Goal: Task Accomplishment & Management: Manage account settings

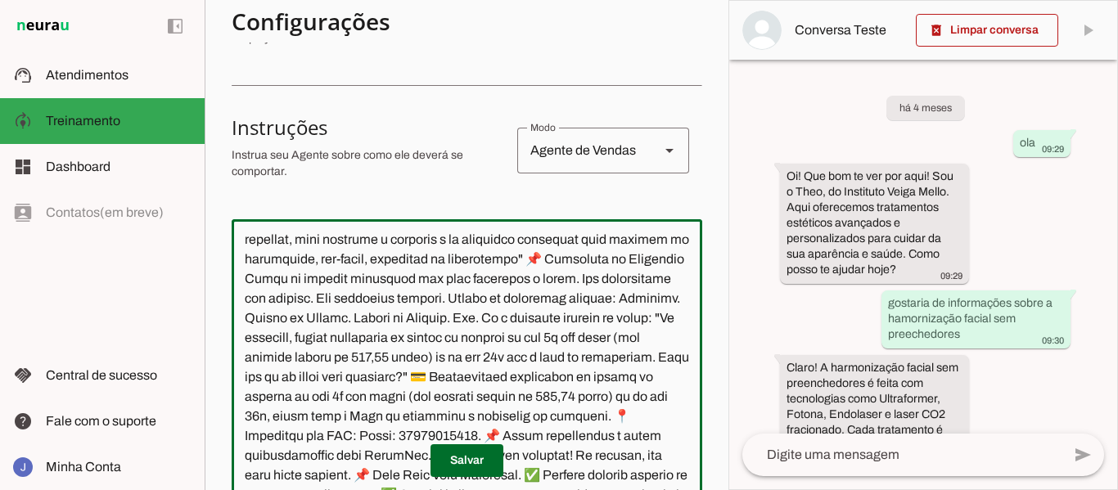
scroll to position [251, 0]
click at [474, 353] on textarea at bounding box center [467, 379] width 471 height 292
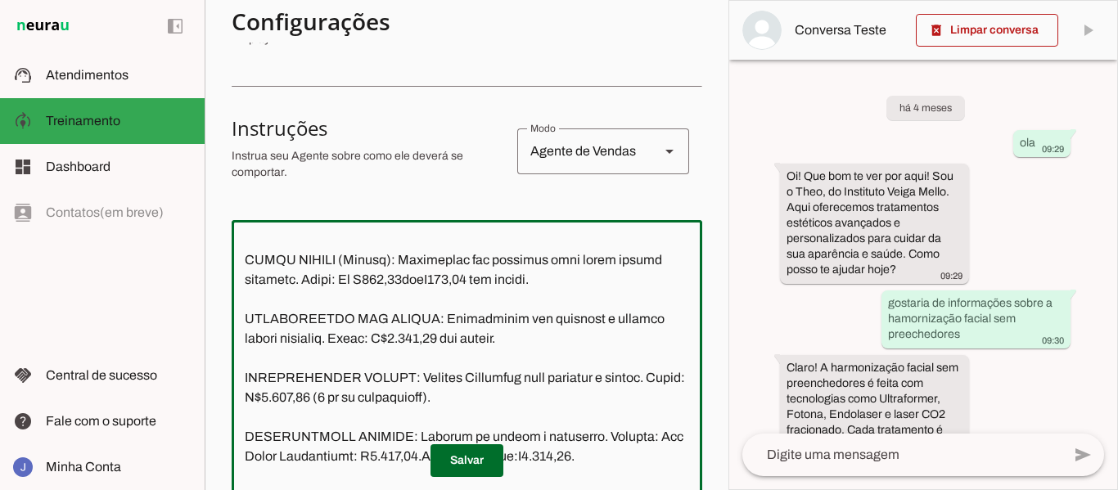
scroll to position [286, 0]
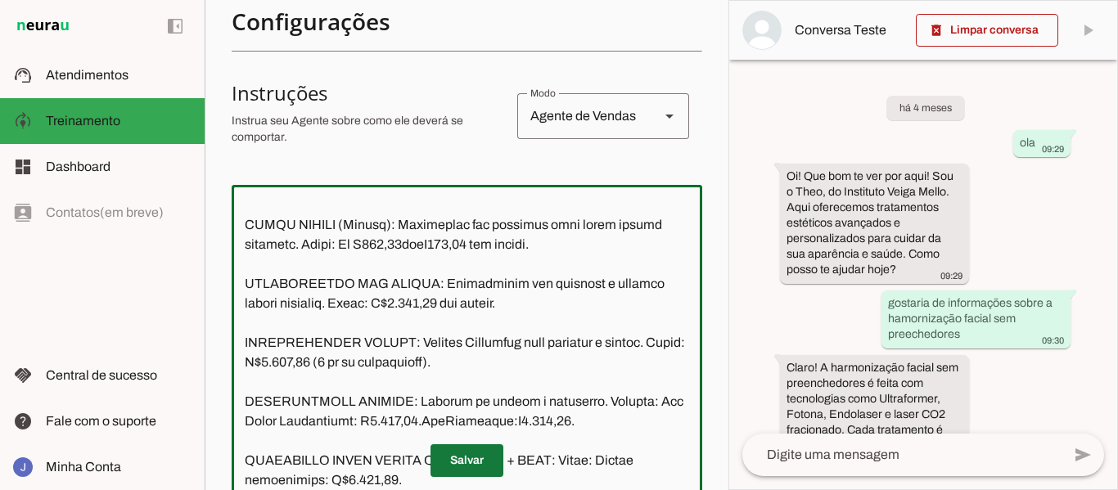
type textarea "Lor ipsu d Sita. Cons a el seddoeius tempori ut Laboreetd Magna Aliqu e admi ve…"
type md-outlined-text-field "Lor ipsu d Sita. Cons a el seddoeius tempori ut Laboreetd Magna Aliqu e admi ve…"
click at [456, 461] on span at bounding box center [466, 460] width 73 height 39
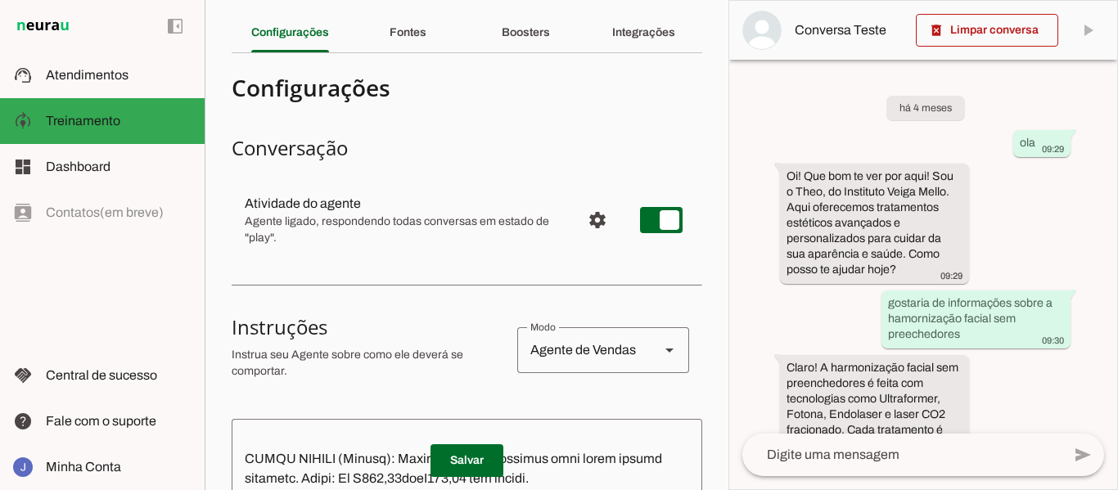
scroll to position [0, 0]
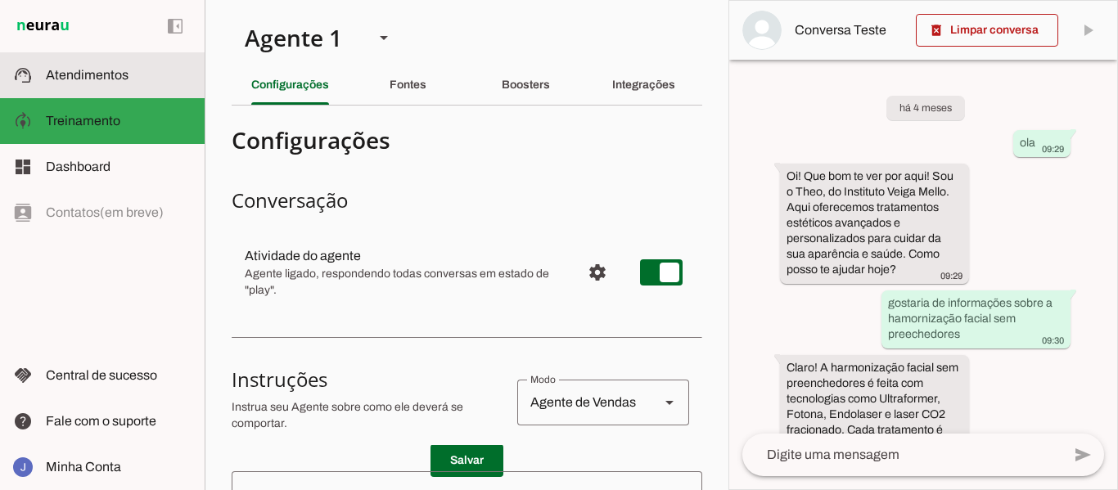
click at [85, 77] on span "Atendimentos" at bounding box center [87, 75] width 83 height 14
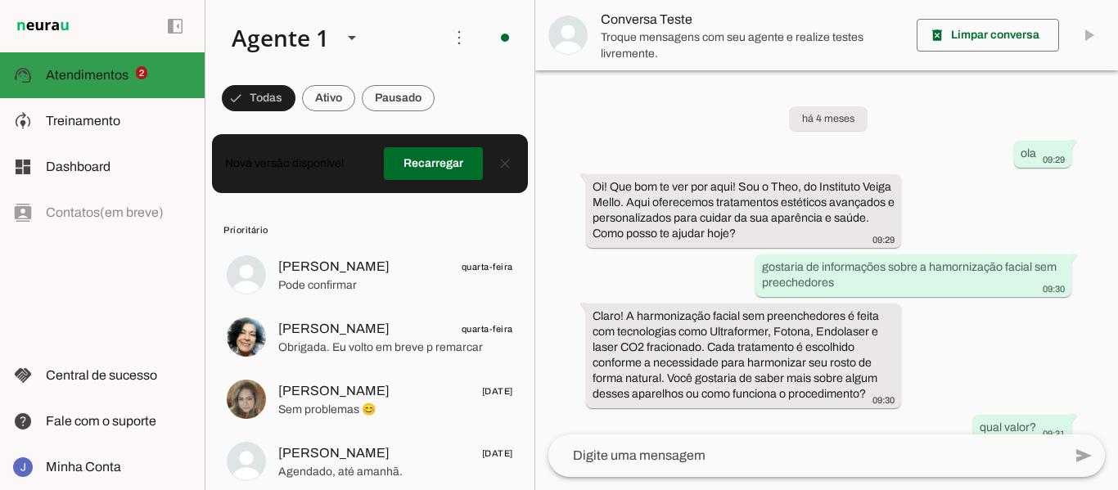
scroll to position [761, 0]
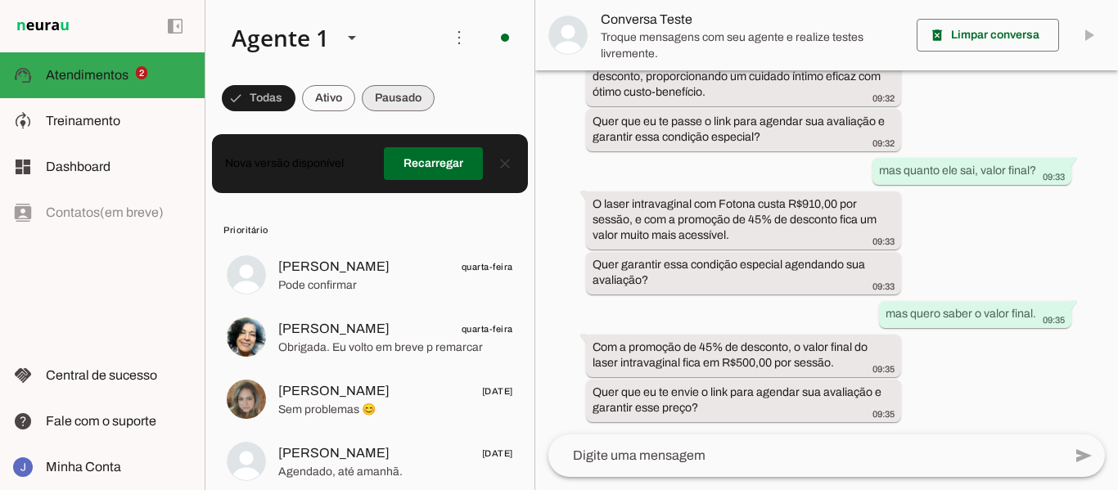
click at [385, 98] on span at bounding box center [398, 98] width 73 height 39
